Goal: Task Accomplishment & Management: Manage account settings

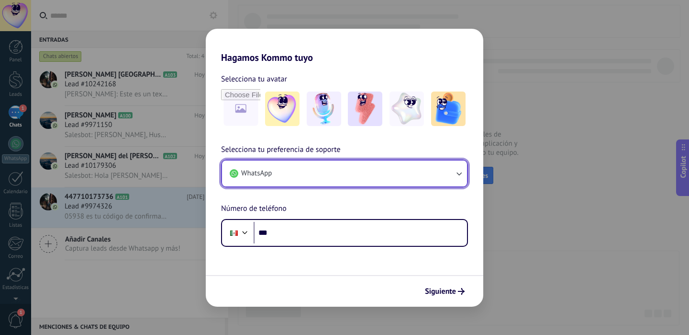
click at [374, 167] on button "WhatsApp" at bounding box center [344, 173] width 245 height 26
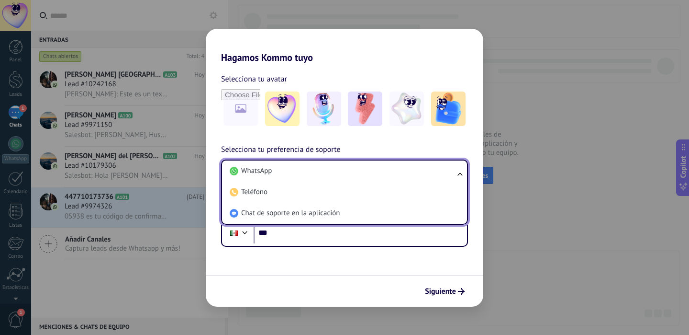
click at [343, 152] on div "Selecciona tu preferencia de soporte WhatsApp WhatsApp Teléfono Chat de soporte…" at bounding box center [345, 195] width 278 height 103
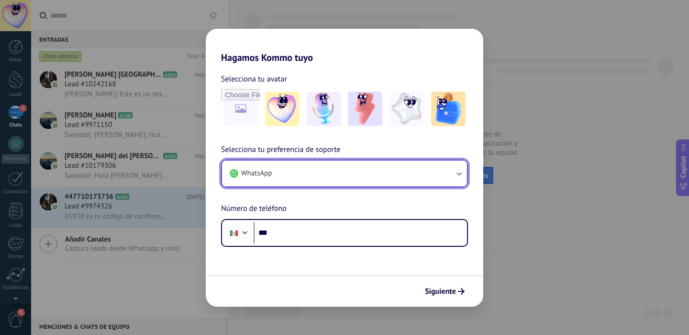
click at [357, 176] on button "WhatsApp" at bounding box center [344, 173] width 245 height 26
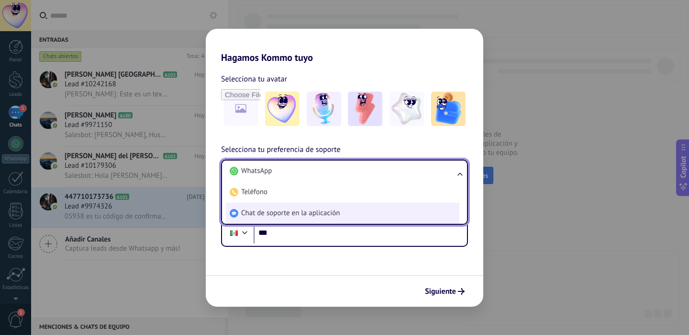
click at [358, 217] on li "Chat de soporte en la aplicación" at bounding box center [343, 212] width 234 height 21
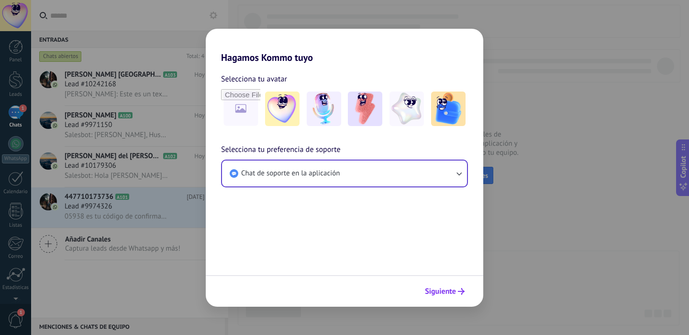
click at [449, 290] on span "Siguiente" at bounding box center [440, 291] width 31 height 7
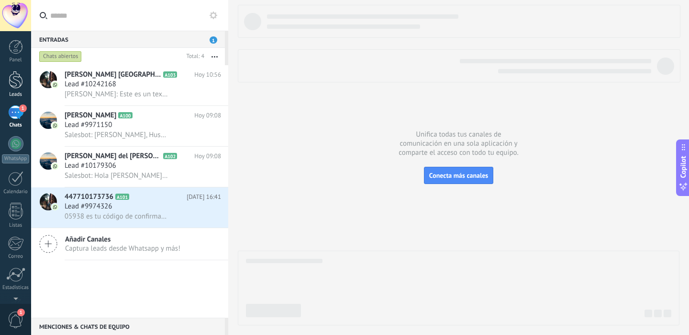
click at [16, 89] on link "Leads" at bounding box center [15, 84] width 31 height 27
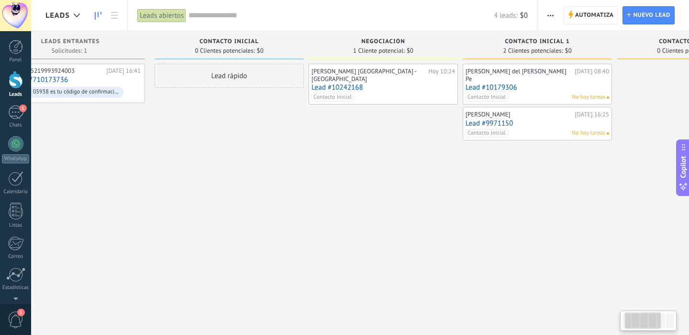
scroll to position [0, 49]
click at [74, 23] on div at bounding box center [77, 15] width 16 height 19
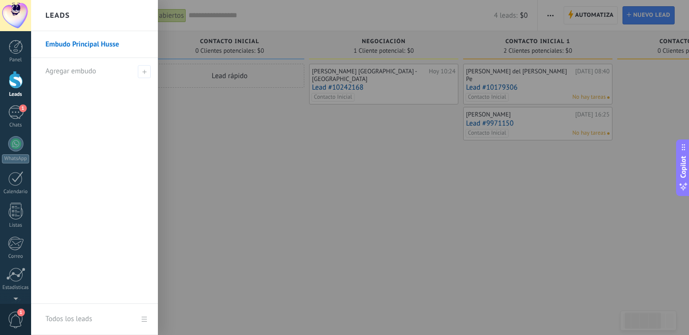
click at [207, 127] on div at bounding box center [375, 167] width 689 height 335
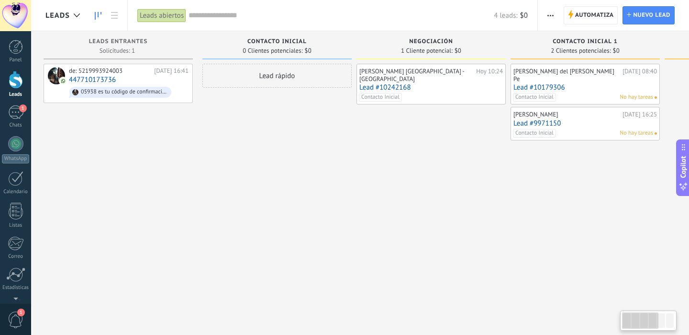
scroll to position [0, 0]
click at [12, 116] on div "1" at bounding box center [15, 112] width 15 height 14
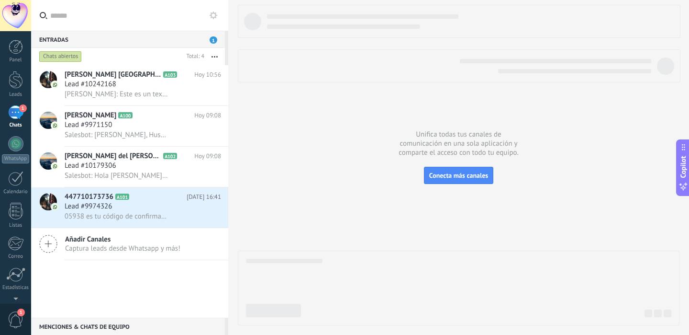
click at [86, 57] on div "Chats abiertos" at bounding box center [109, 56] width 145 height 17
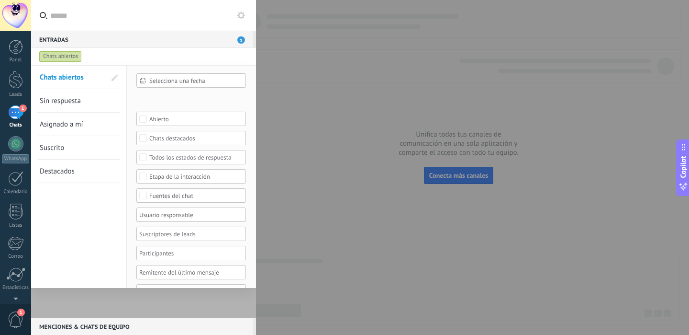
click at [89, 105] on link "Sin respuesta" at bounding box center [73, 100] width 66 height 23
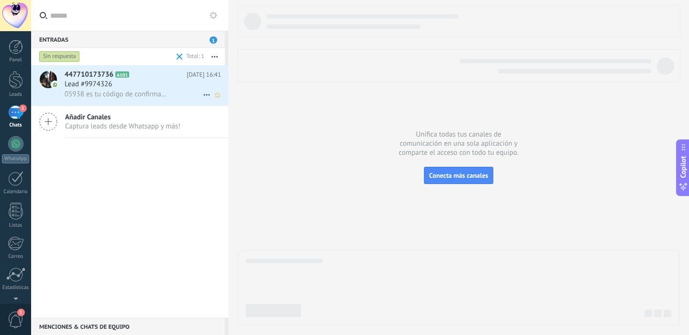
click at [144, 91] on span "05938 es tu código de confirmación de Facebook" at bounding box center [117, 93] width 104 height 9
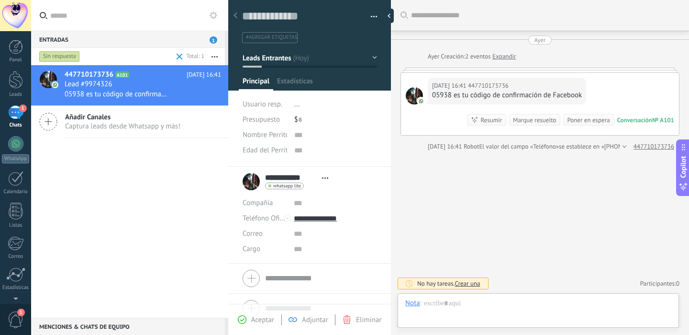
scroll to position [14, 0]
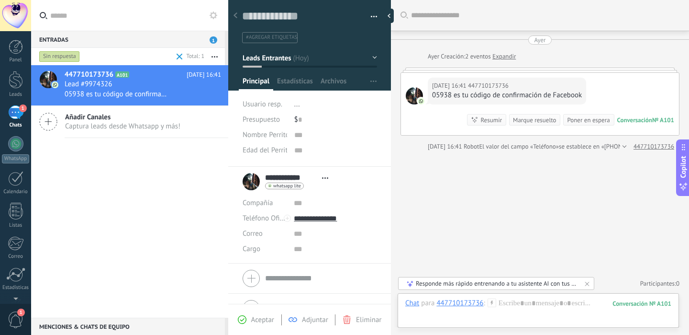
click at [525, 296] on div "Chat Correo Nota Tarea Chat para 447710173736 : 101 Enviar Cancelar Rastrear cl…" at bounding box center [538, 310] width 281 height 34
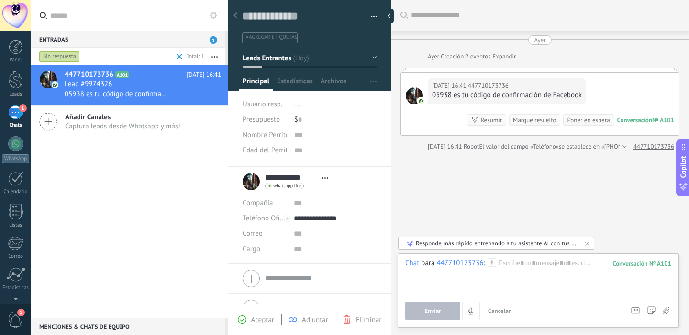
click at [572, 123] on div "Poner en espera" at bounding box center [588, 119] width 43 height 9
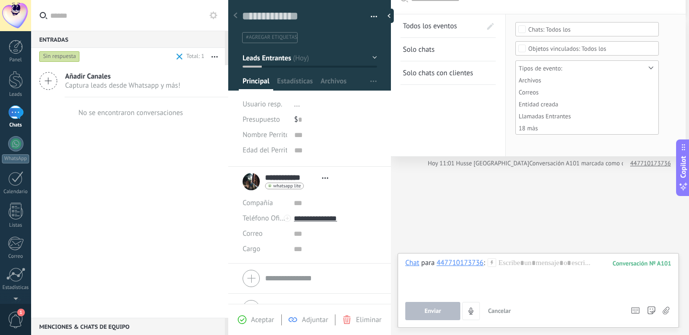
click at [458, 197] on div "Todos los eventos Buscar Todos los eventos Solo chats Solo chats con clientes G…" at bounding box center [538, 159] width 295 height 351
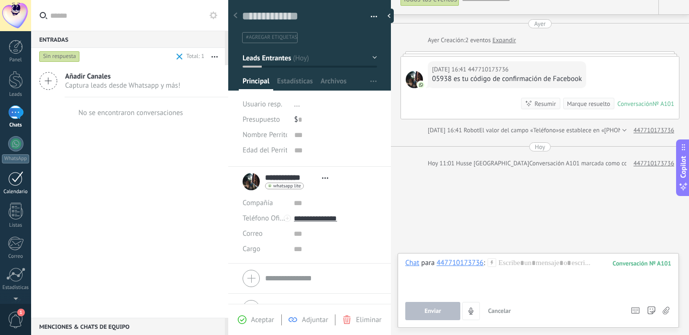
click at [15, 185] on div at bounding box center [15, 178] width 15 height 15
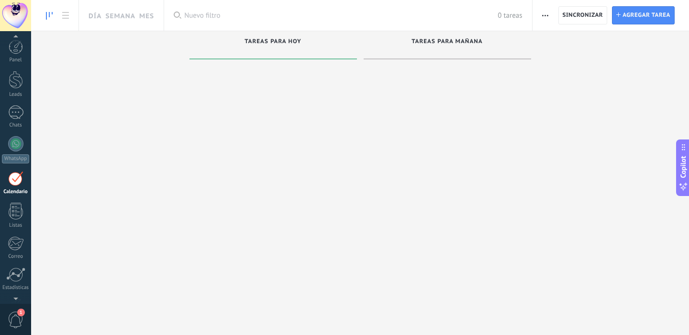
scroll to position [28, 0]
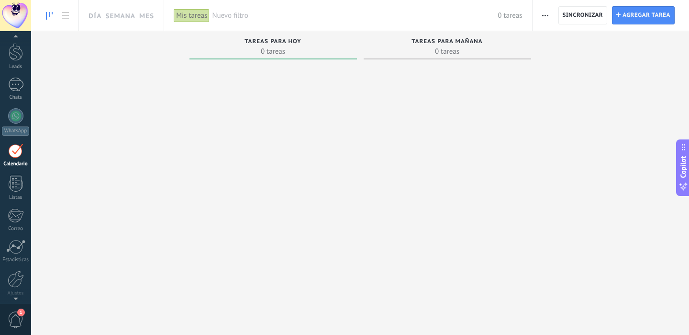
click at [193, 19] on div "Mis tareas" at bounding box center [192, 16] width 36 height 14
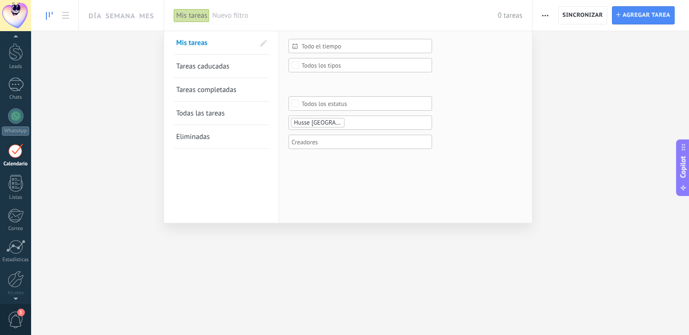
click at [290, 177] on div "Todo el tiempo Todo el tiempo [DATE] [DATE] Últimos ** 30 dias Esta semana La ú…" at bounding box center [405, 126] width 253 height 191
click at [383, 126] on ul "Husse [GEOGRAPHIC_DATA]" at bounding box center [357, 122] width 134 height 11
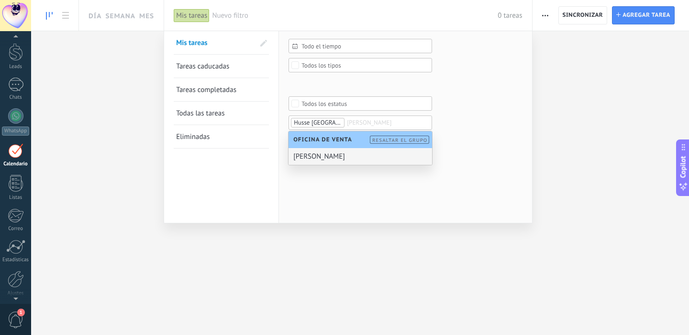
click at [343, 157] on div "[PERSON_NAME]" at bounding box center [361, 156] width 144 height 17
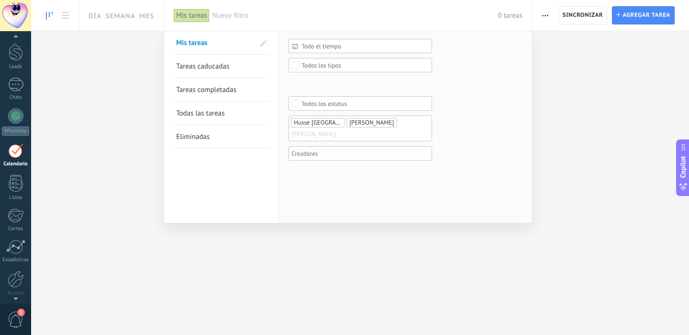
click at [390, 264] on div at bounding box center [344, 167] width 689 height 335
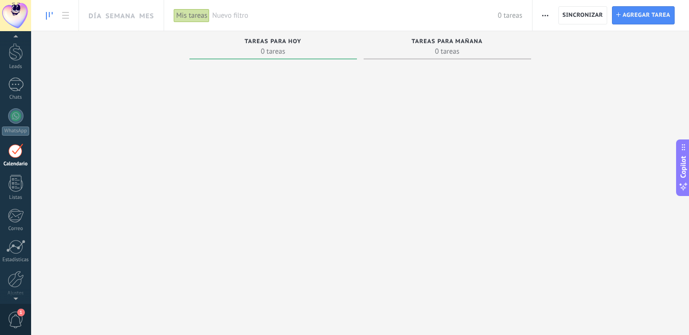
click at [230, 10] on div "Nuevo filtro 0 tareas" at bounding box center [367, 15] width 310 height 31
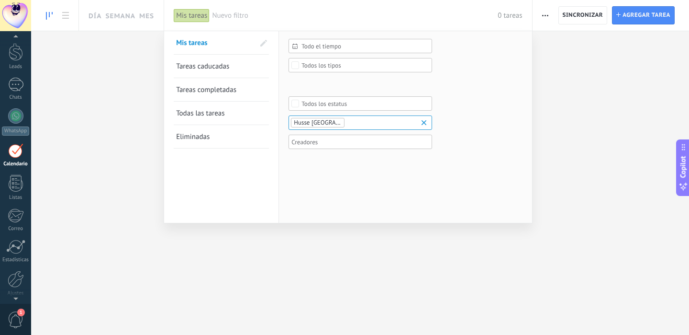
click at [353, 165] on div "Todo el tiempo Todo el tiempo [DATE] [DATE] Últimos ** 30 dias Esta semana La ú…" at bounding box center [405, 126] width 253 height 191
click at [347, 125] on ul "Husse [GEOGRAPHIC_DATA]" at bounding box center [357, 122] width 134 height 11
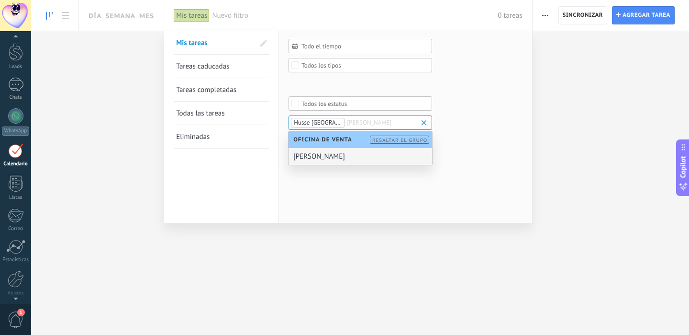
click at [334, 154] on div "[PERSON_NAME]" at bounding box center [361, 156] width 144 height 17
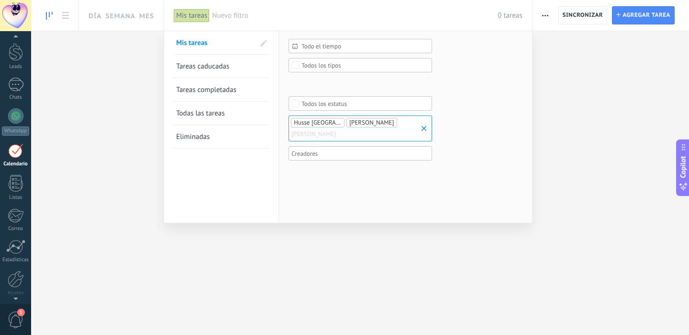
click at [442, 63] on form "Todo el tiempo Todo el tiempo [DATE] [DATE] Últimos ** 30 dias Esta semana La ú…" at bounding box center [406, 106] width 234 height 134
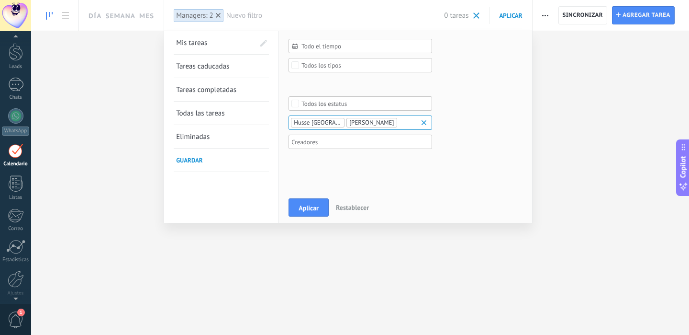
click at [185, 162] on span "Guardar" at bounding box center [189, 160] width 27 height 8
click at [297, 205] on button "Aplicar" at bounding box center [309, 207] width 40 height 18
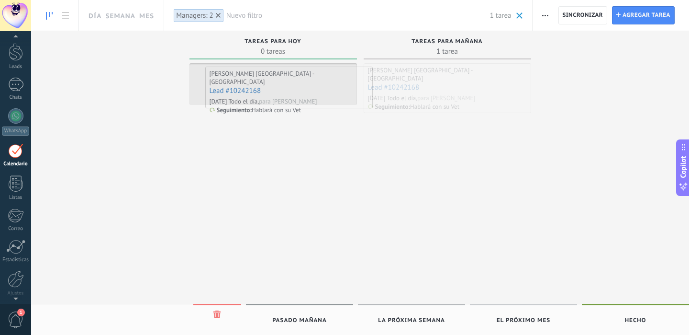
drag, startPoint x: 470, startPoint y: 67, endPoint x: 302, endPoint y: 74, distance: 167.6
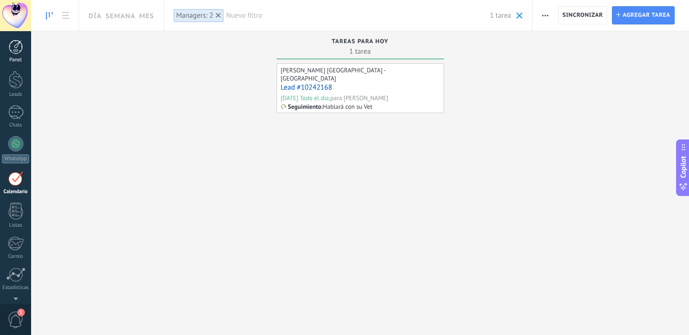
click at [17, 48] on div at bounding box center [16, 47] width 14 height 14
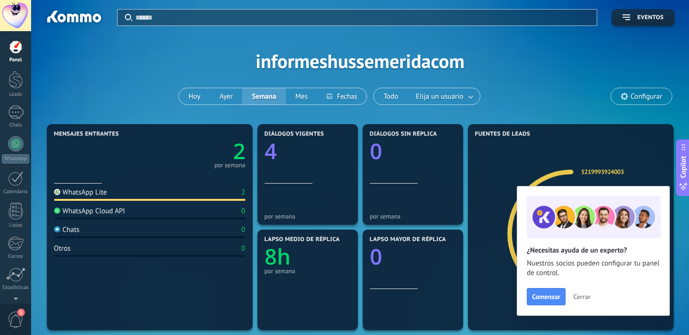
click at [581, 293] on span "Cerrar" at bounding box center [581, 296] width 17 height 7
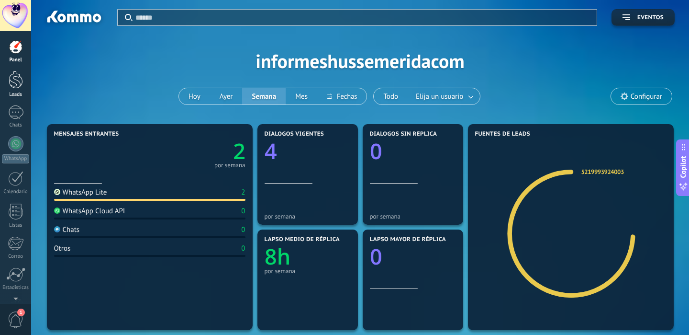
click at [21, 86] on div at bounding box center [16, 80] width 14 height 18
